Goal: Task Accomplishment & Management: Manage account settings

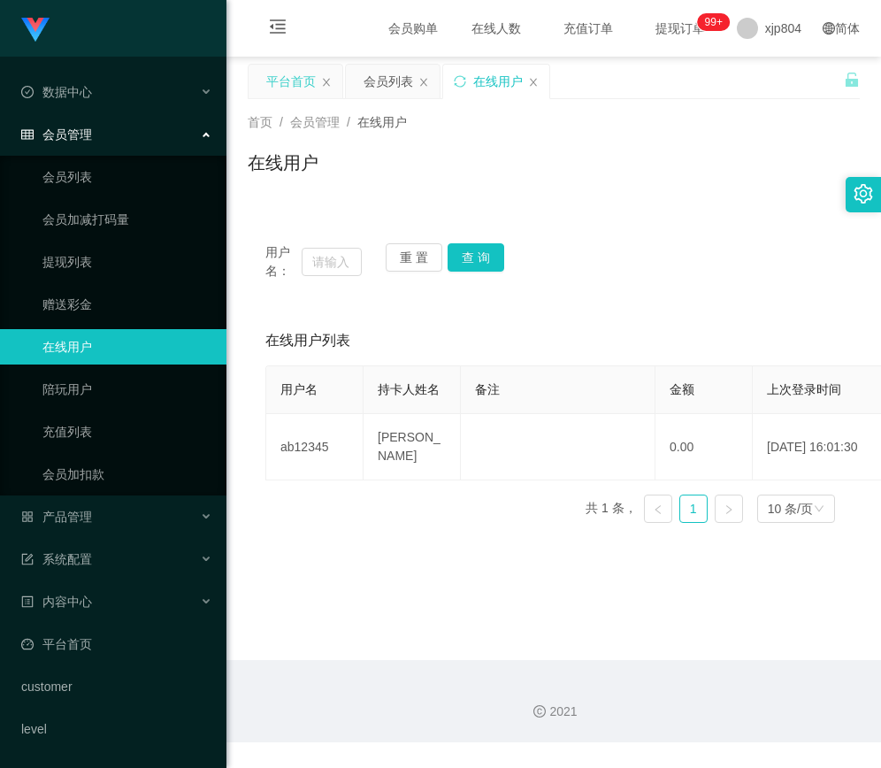
click at [303, 71] on div "平台首页" at bounding box center [291, 82] width 50 height 34
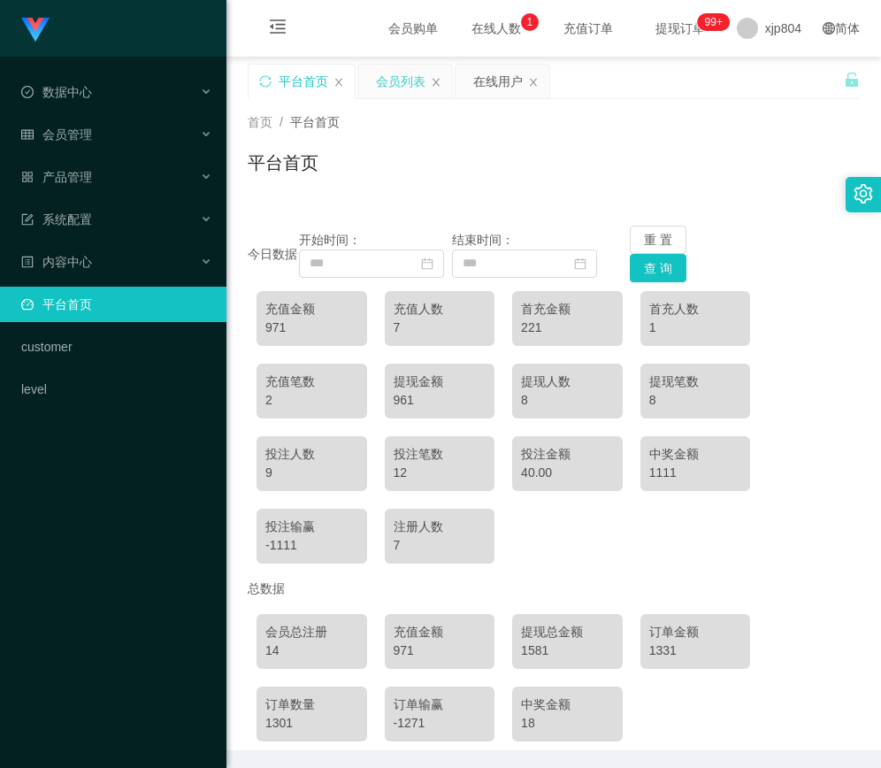
click at [404, 76] on div "会员列表" at bounding box center [401, 82] width 50 height 34
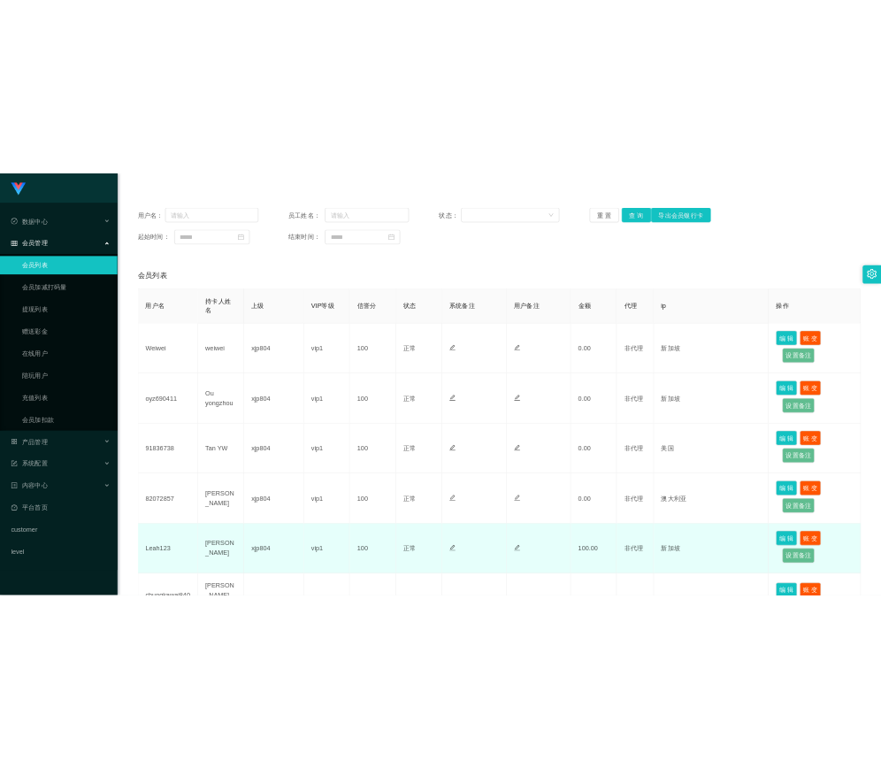
scroll to position [265, 0]
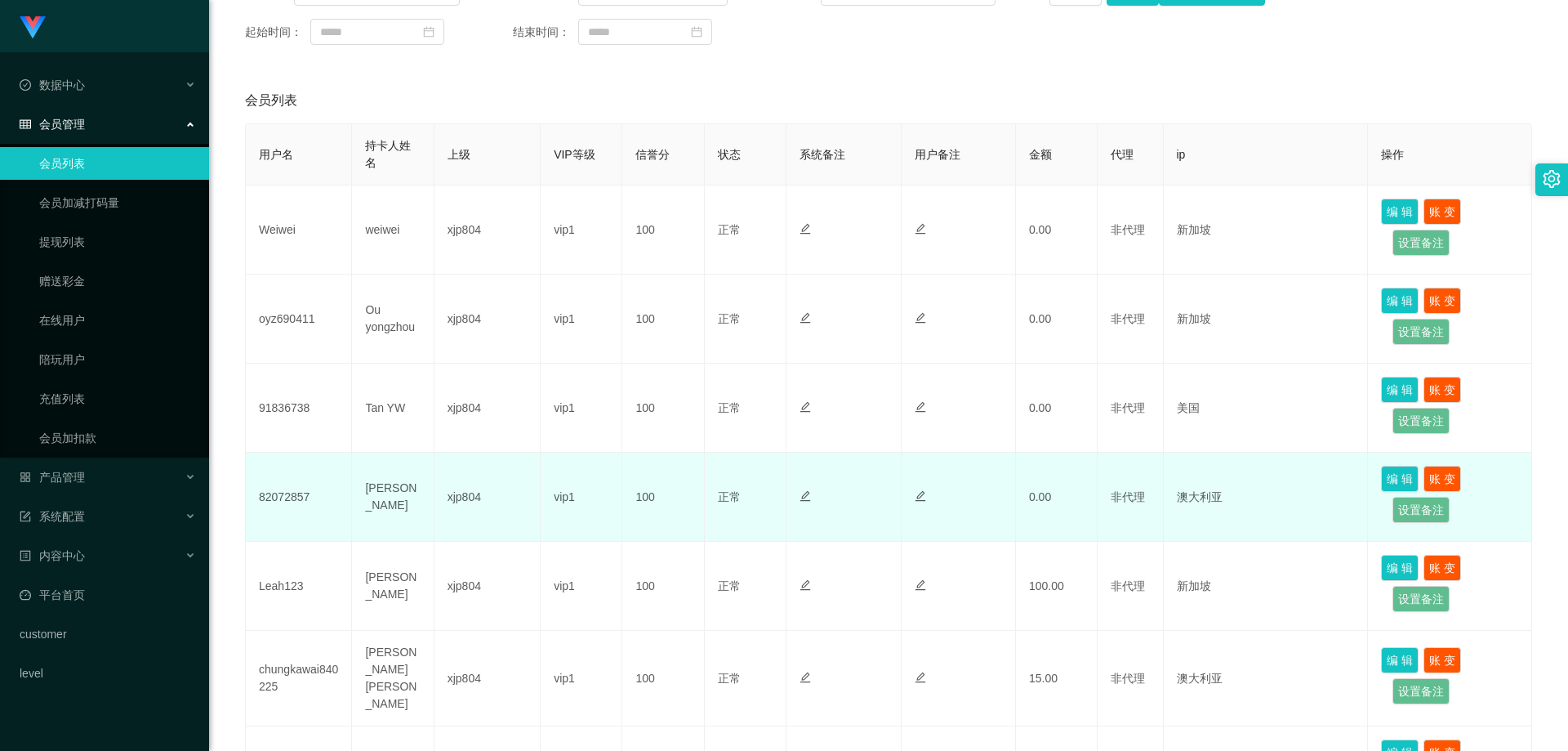
click at [289, 496] on td "82072857" at bounding box center [298, 497] width 106 height 89
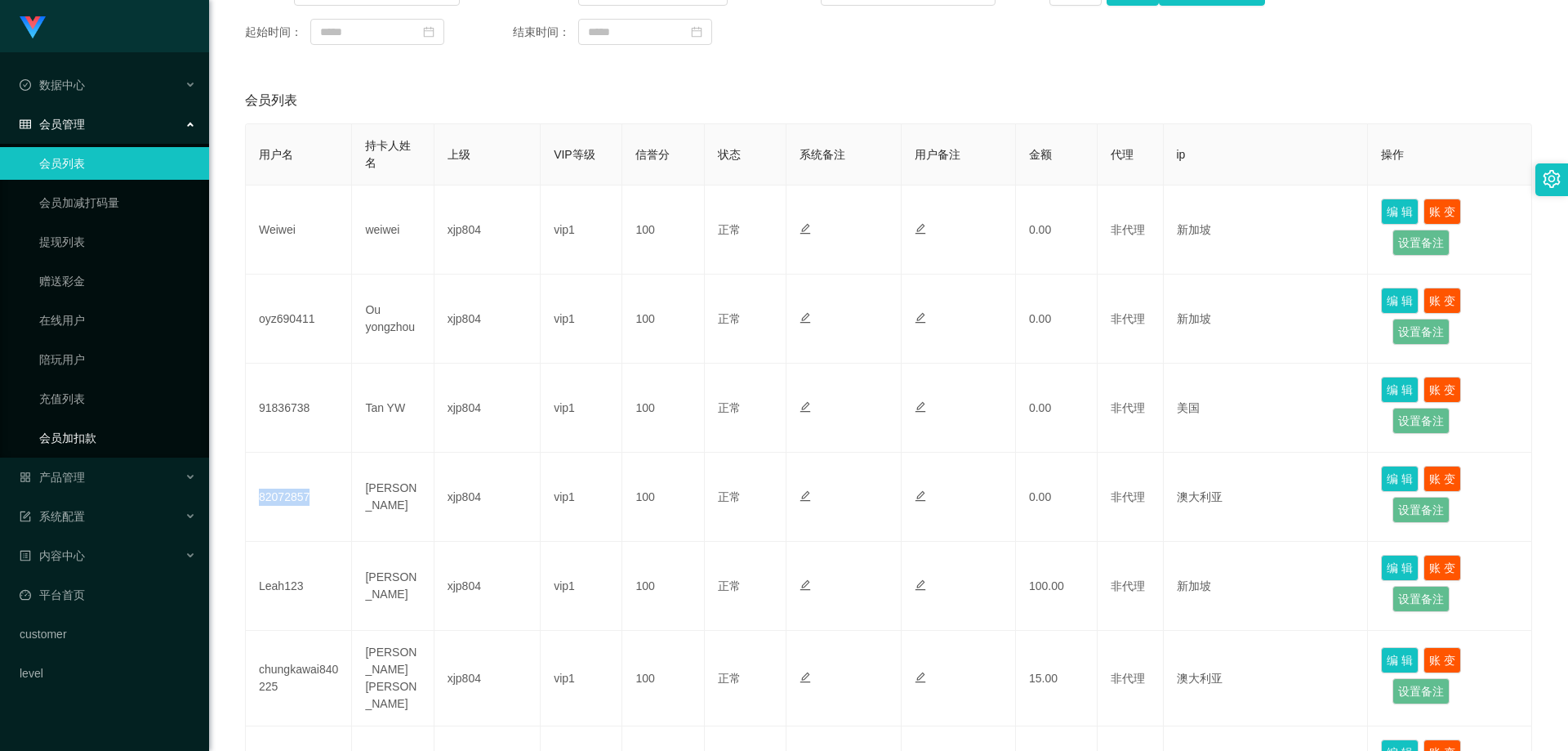
copy td "82072857"
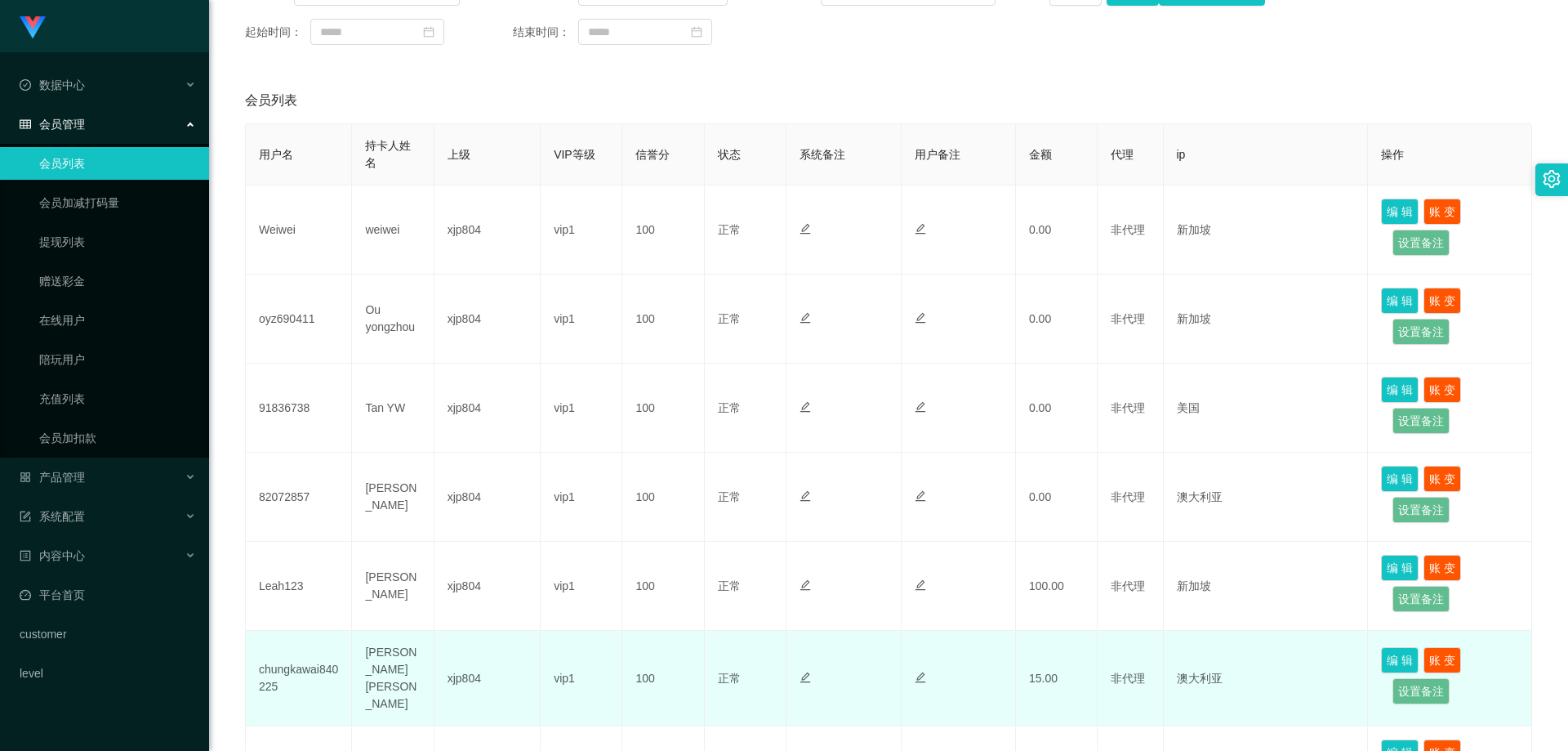
click at [286, 666] on td "chungkawai840225" at bounding box center [298, 678] width 106 height 95
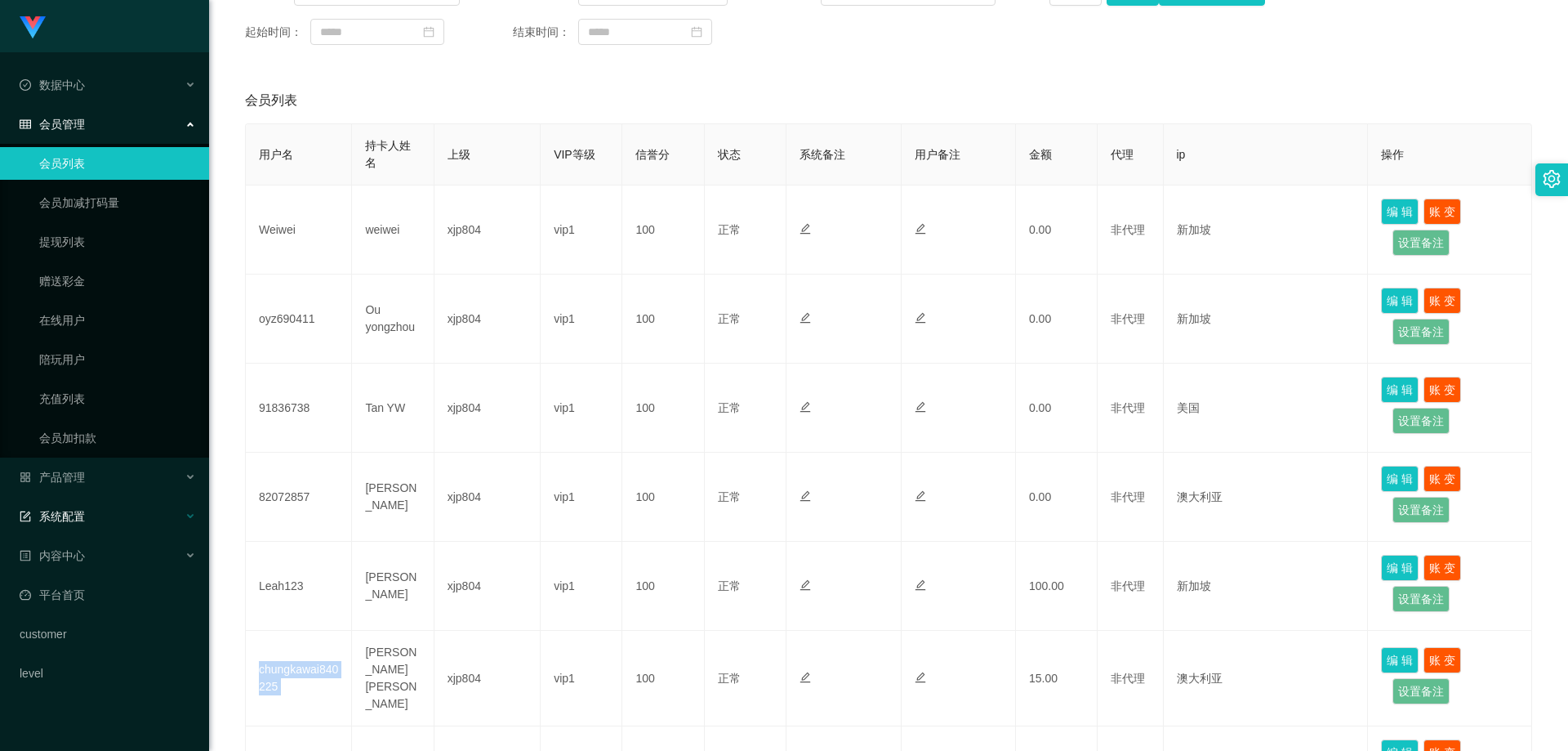
copy td "chungkawai840225"
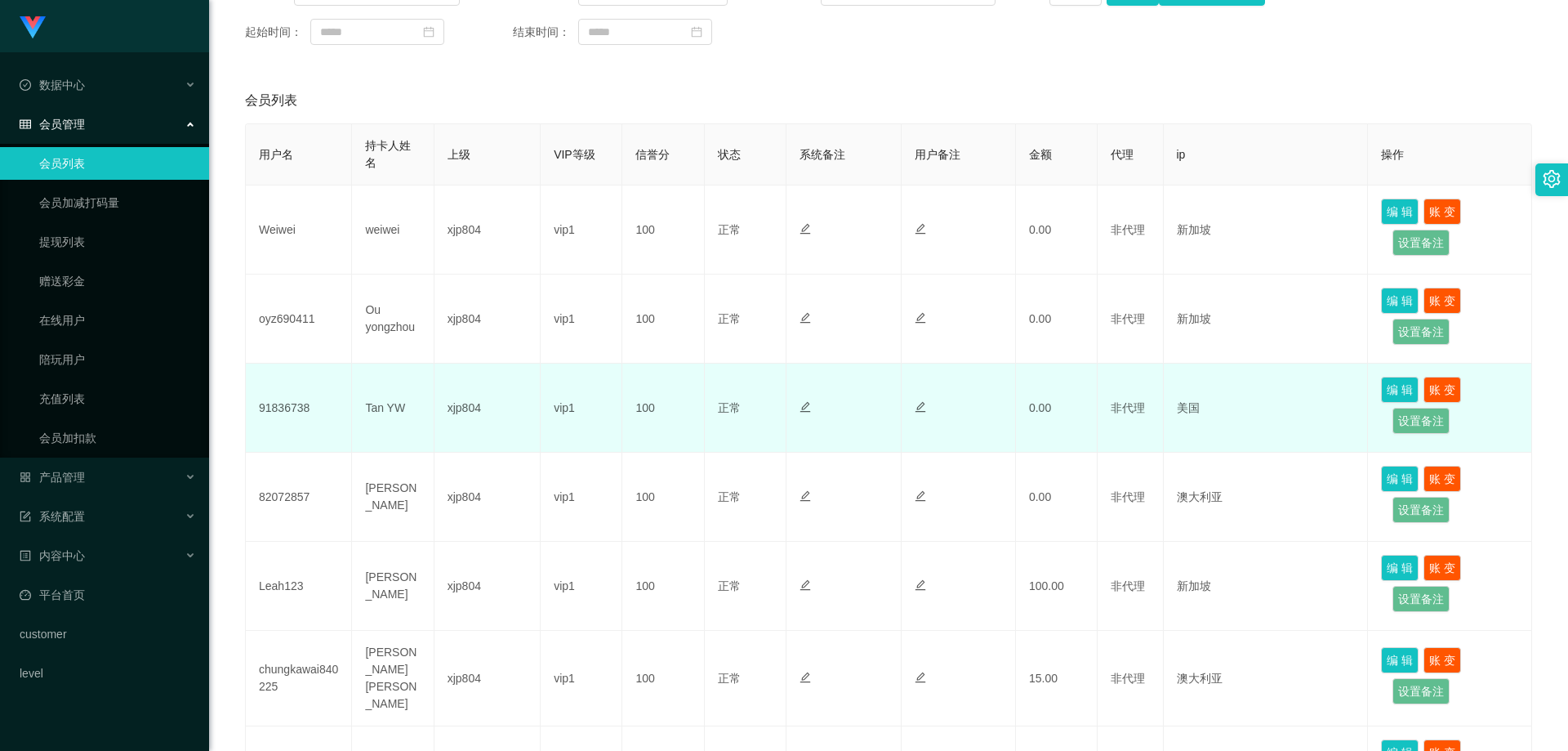
click at [273, 407] on td "91836738" at bounding box center [298, 408] width 106 height 89
copy td "91836738"
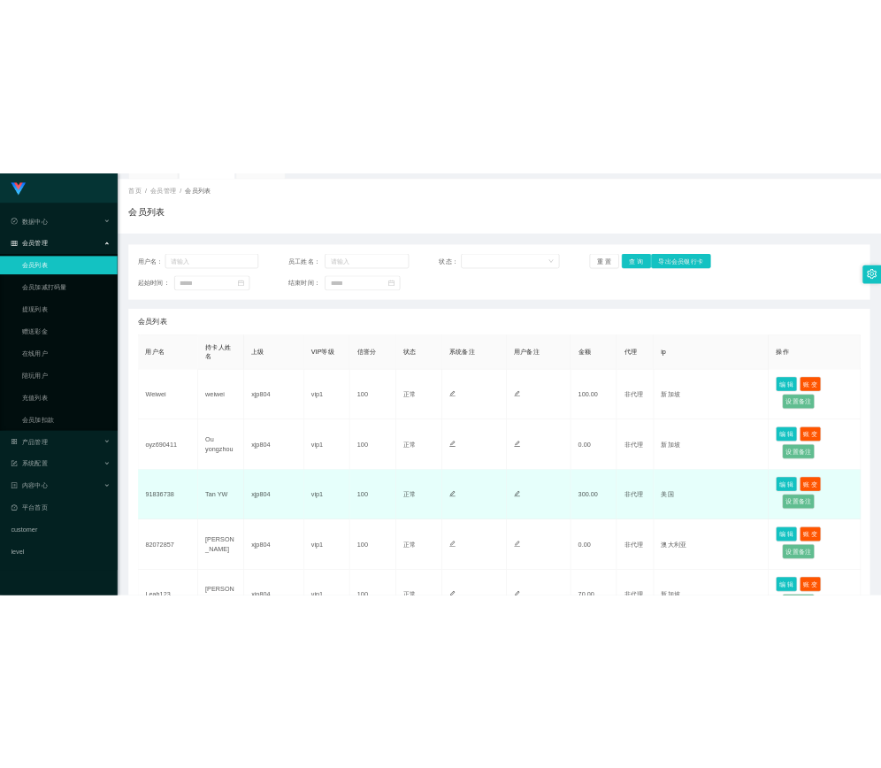
scroll to position [177, 0]
